Goal: Task Accomplishment & Management: Manage account settings

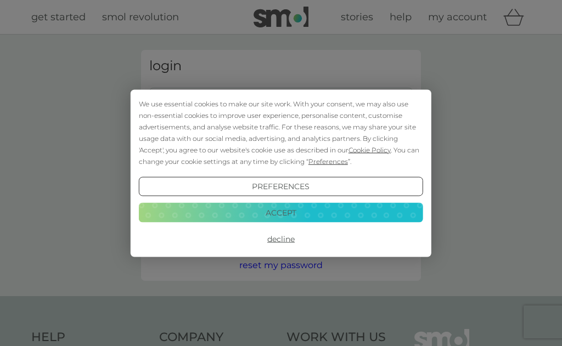
click at [282, 241] on button "Decline" at bounding box center [281, 239] width 284 height 20
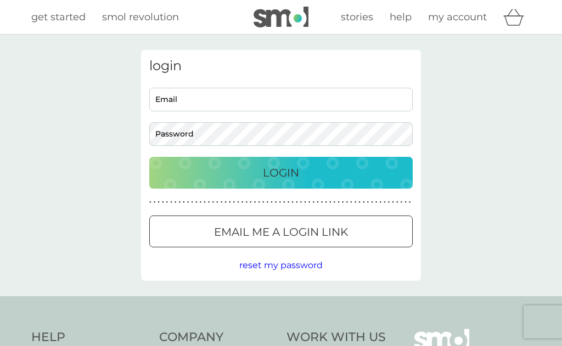
click at [202, 100] on input "Email" at bounding box center [280, 100] width 263 height 24
click at [226, 97] on input "Email" at bounding box center [280, 100] width 263 height 24
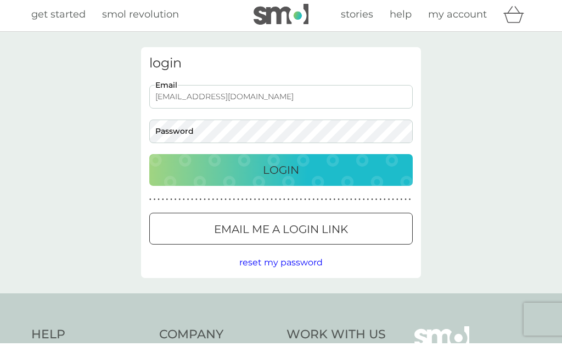
type input "bsmithcouk@icloud.com"
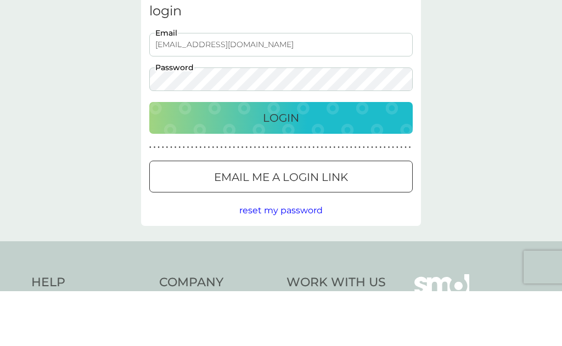
click at [280, 164] on p "Login" at bounding box center [281, 173] width 36 height 18
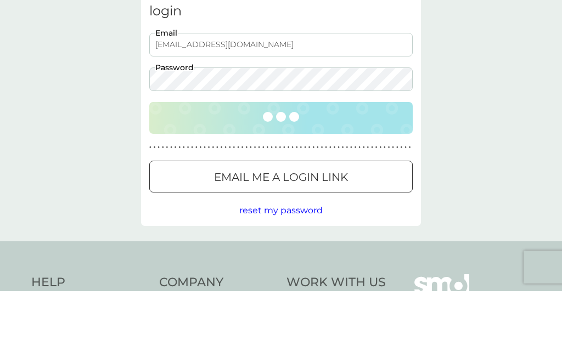
scroll to position [55, 0]
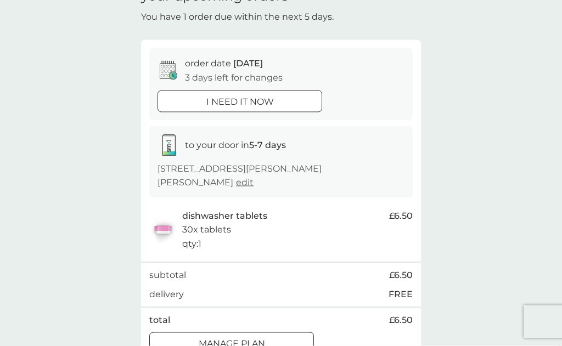
scroll to position [63, 0]
click at [256, 336] on p "Manage plan" at bounding box center [232, 343] width 66 height 14
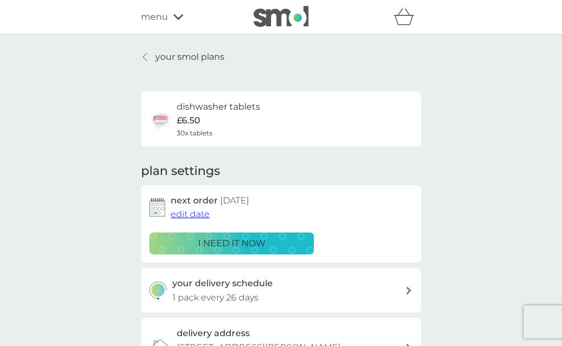
click at [405, 289] on div at bounding box center [408, 291] width 9 height 8
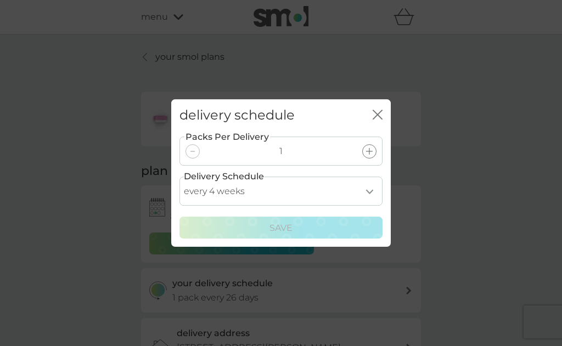
click at [369, 206] on select "every 1 week every 2 weeks every 3 weeks every 4 weeks every 5 weeks every 6 we…" at bounding box center [280, 191] width 203 height 29
select select "35"
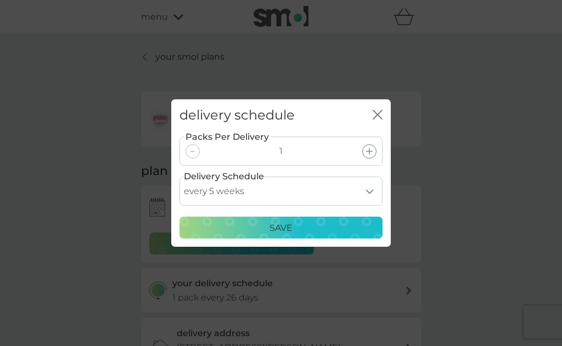
click at [288, 235] on p "Save" at bounding box center [280, 228] width 23 height 14
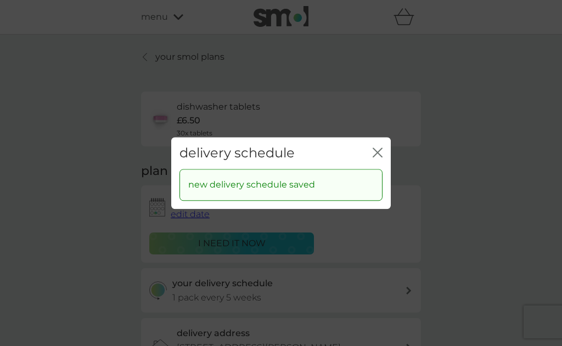
click at [375, 157] on icon "close" at bounding box center [377, 153] width 10 height 10
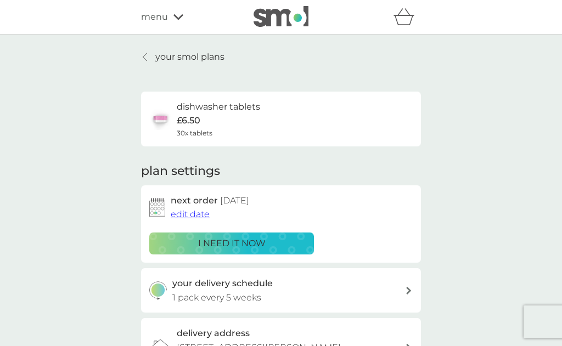
click at [194, 214] on span "edit date" at bounding box center [190, 214] width 39 height 10
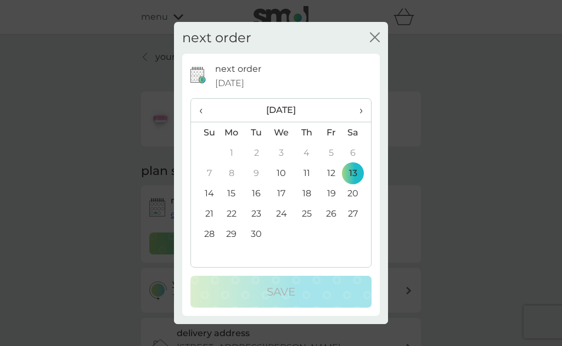
click at [352, 224] on td "27" at bounding box center [356, 213] width 27 height 20
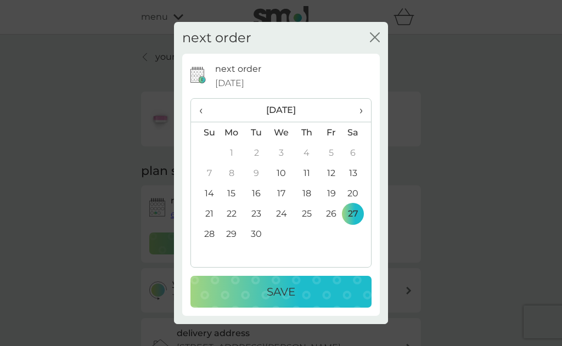
click at [286, 301] on p "Save" at bounding box center [281, 292] width 29 height 18
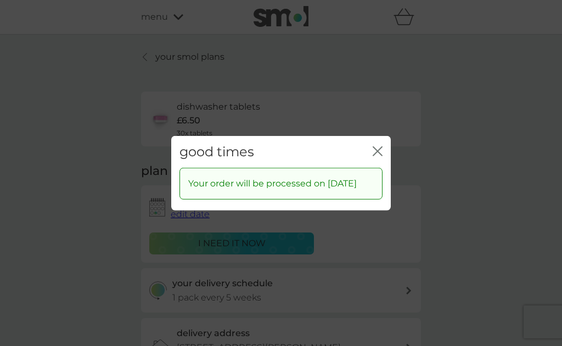
click at [375, 156] on icon "close" at bounding box center [377, 151] width 10 height 10
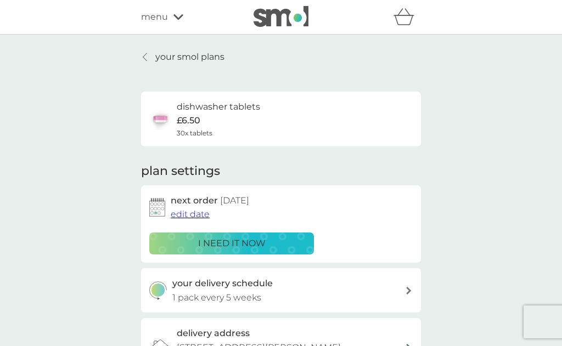
click at [177, 17] on icon at bounding box center [178, 17] width 10 height 7
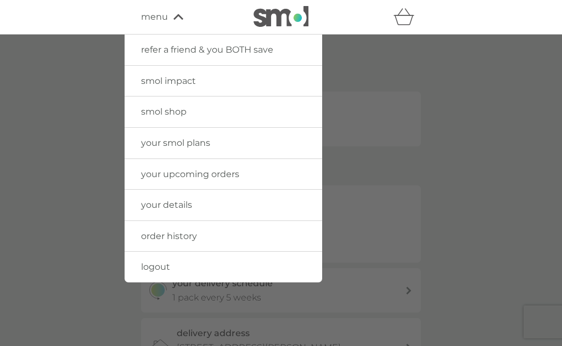
click at [166, 264] on span "logout" at bounding box center [155, 267] width 29 height 10
